Goal: Subscribe to service/newsletter

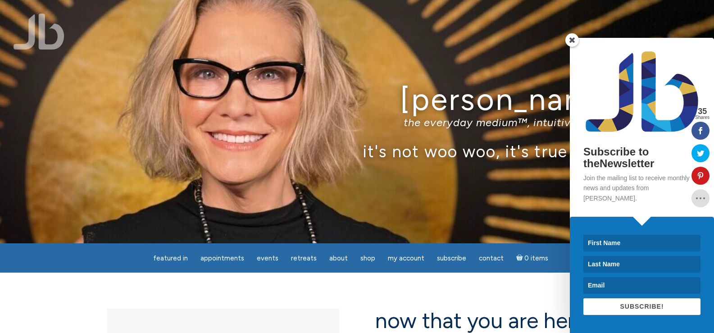
click at [616, 242] on input at bounding box center [641, 243] width 117 height 17
type input "Kellie"
click at [617, 264] on input at bounding box center [641, 264] width 117 height 17
type input "Beveridge"
click at [599, 293] on input at bounding box center [641, 285] width 117 height 17
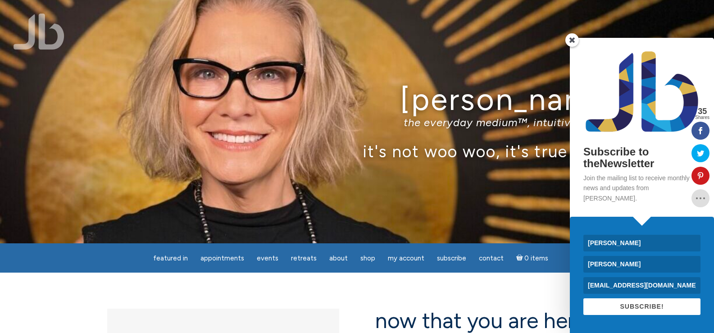
type input "kbeveridge67@gmail.com"
click at [641, 303] on span "SUBSCRIBE!" at bounding box center [642, 306] width 44 height 7
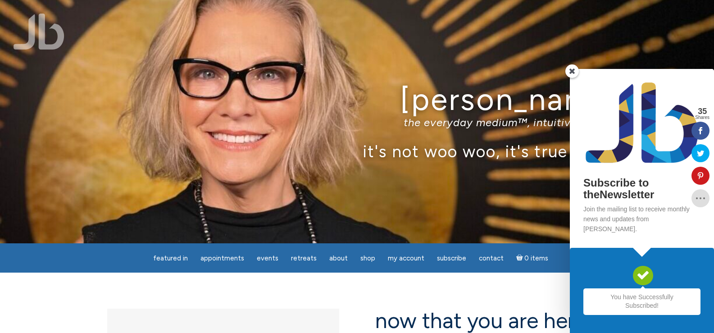
click at [453, 164] on div "Jamie Butler the everyday medium™, intuitive teacher it's not woo woo, it's tru…" at bounding box center [357, 121] width 714 height 243
click at [568, 78] on span at bounding box center [572, 71] width 14 height 14
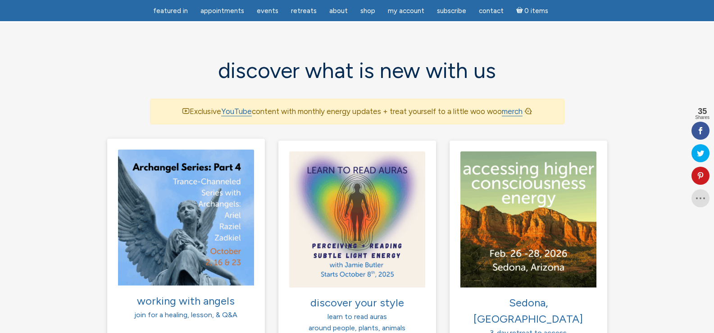
scroll to position [630, 0]
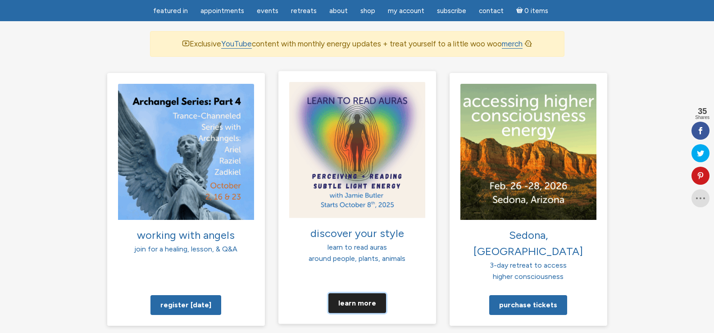
click at [354, 293] on link "Learn more" at bounding box center [357, 303] width 58 height 20
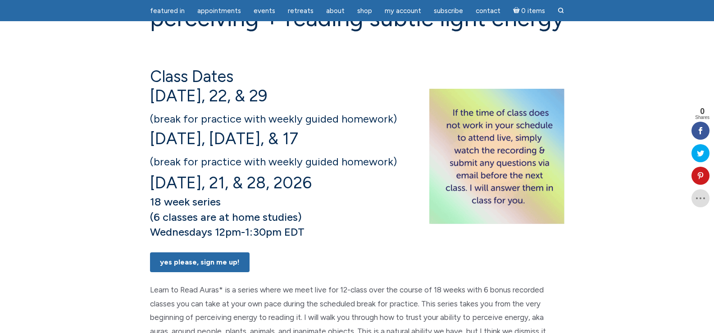
scroll to position [135, 0]
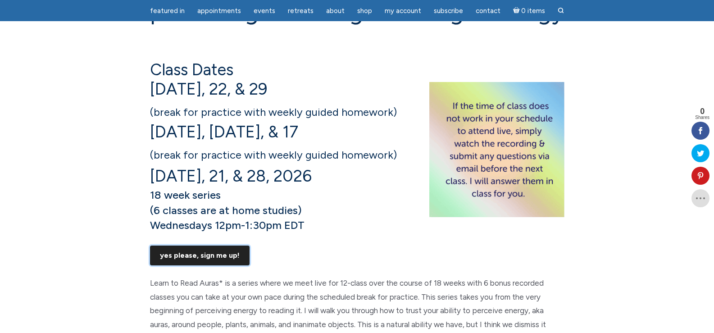
click at [194, 265] on link "Yes Please, Sign Me UP!" at bounding box center [200, 255] width 100 height 20
